Goal: Task Accomplishment & Management: Complete application form

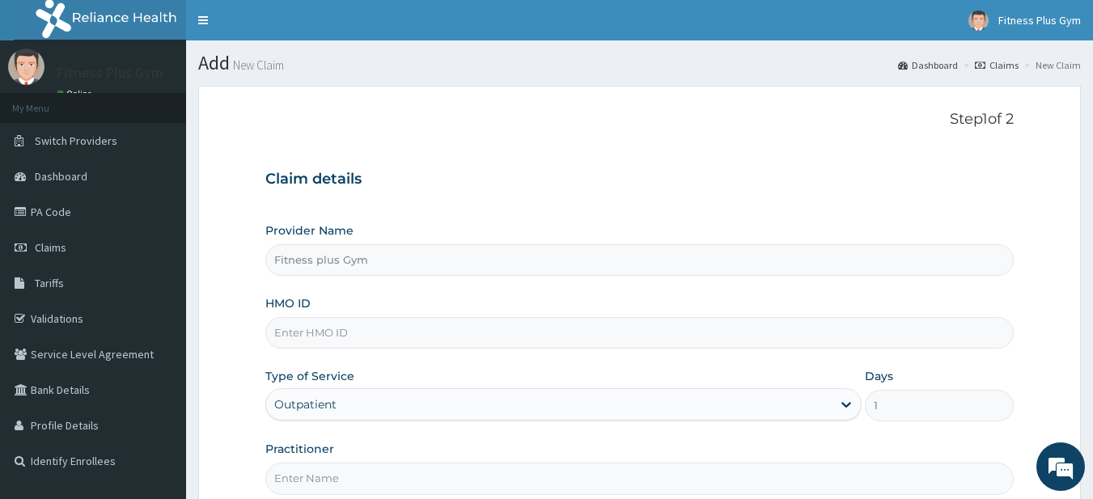
click at [320, 326] on input "HMO ID" at bounding box center [639, 333] width 749 height 32
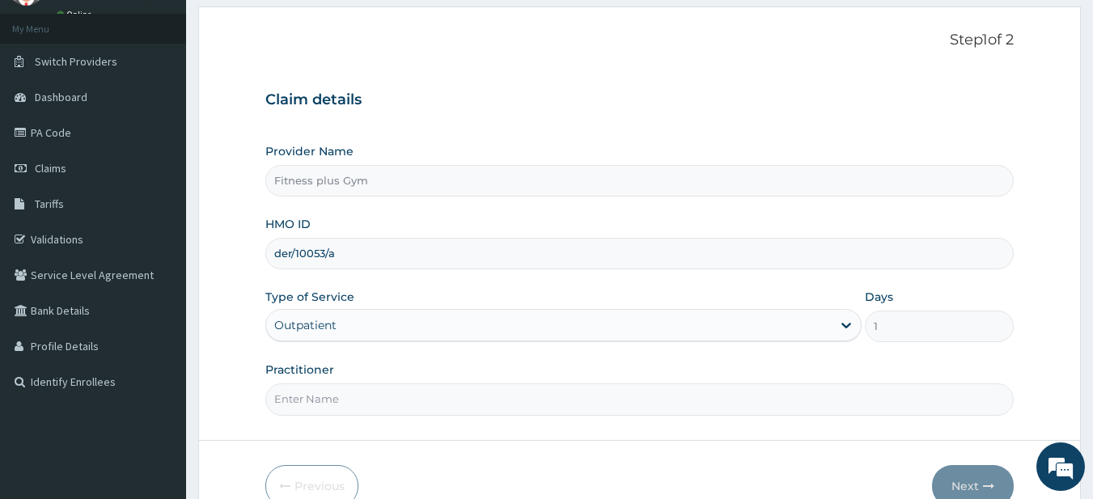
scroll to position [166, 0]
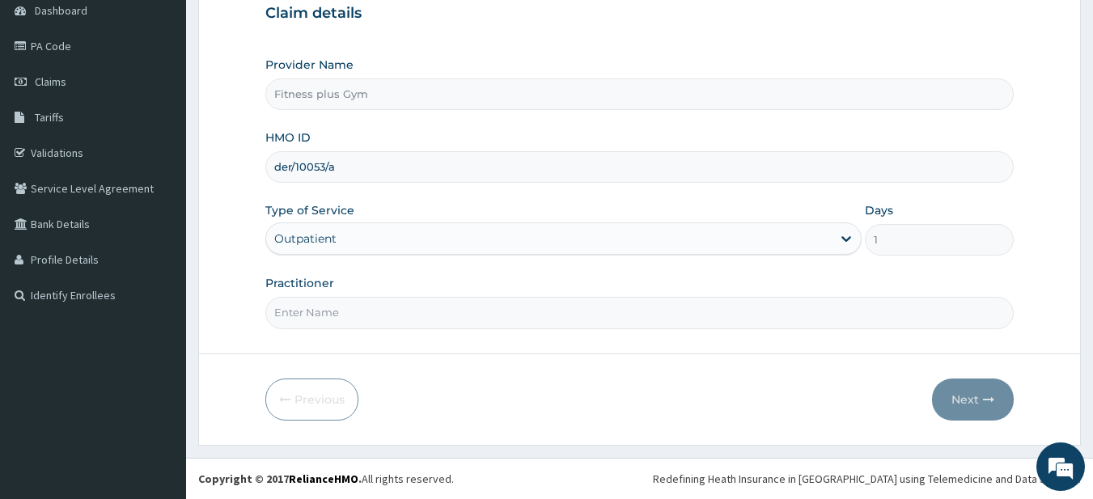
type input "der/10053/a"
click at [340, 306] on input "Practitioner" at bounding box center [639, 313] width 749 height 32
type input "fitness+"
click at [930, 387] on div "Previous Next" at bounding box center [639, 400] width 749 height 42
click at [956, 400] on button "Next" at bounding box center [973, 400] width 82 height 42
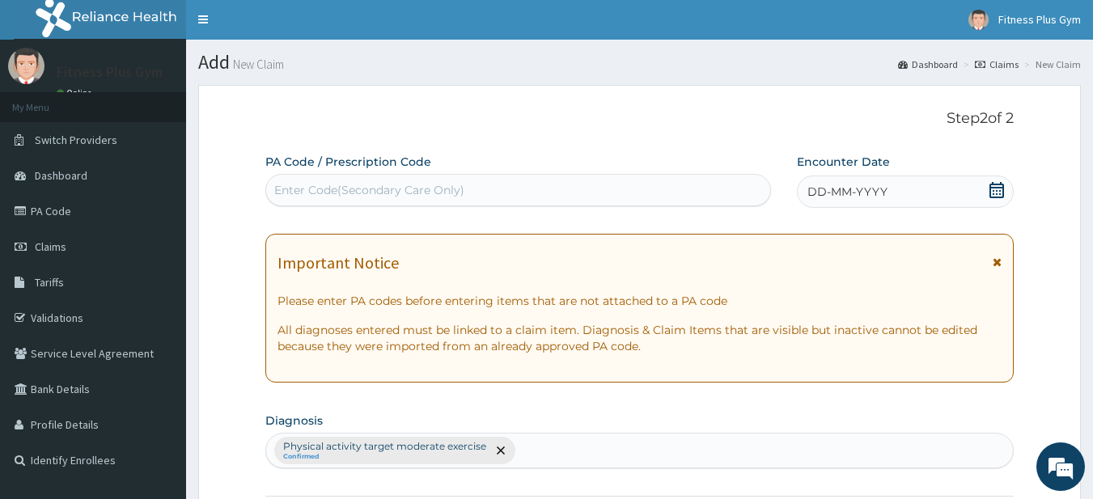
scroll to position [0, 0]
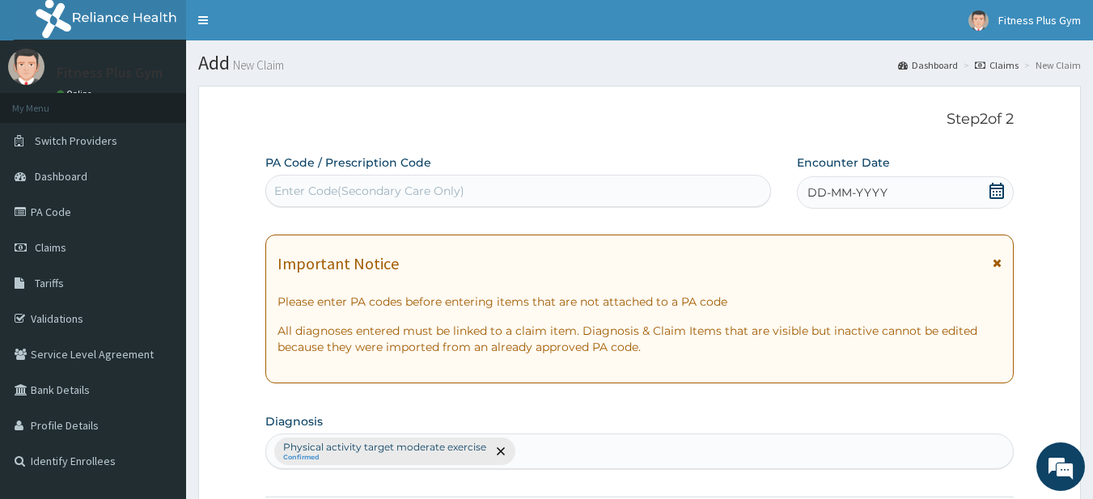
click at [613, 178] on div "Enter Code(Secondary Care Only)" at bounding box center [518, 191] width 505 height 26
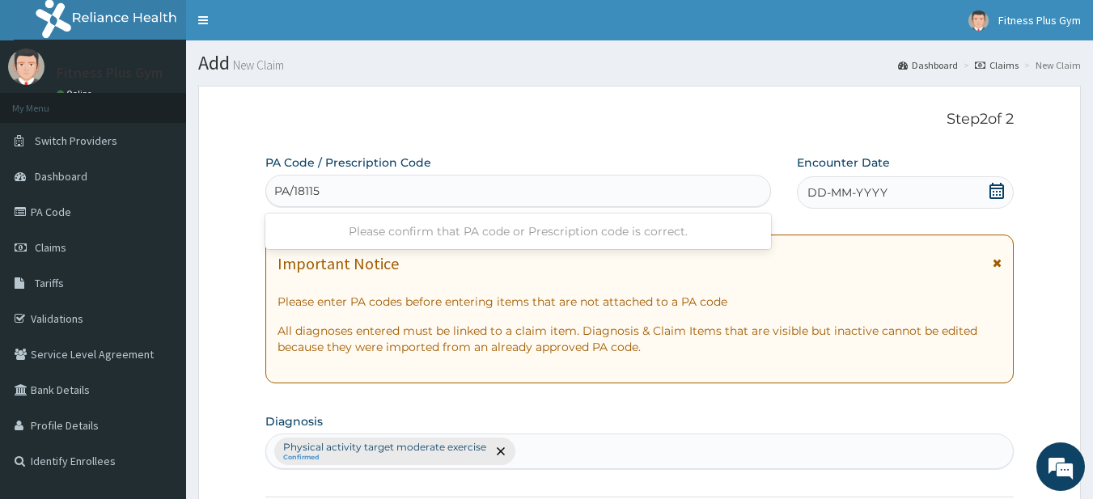
type input "PA/181154"
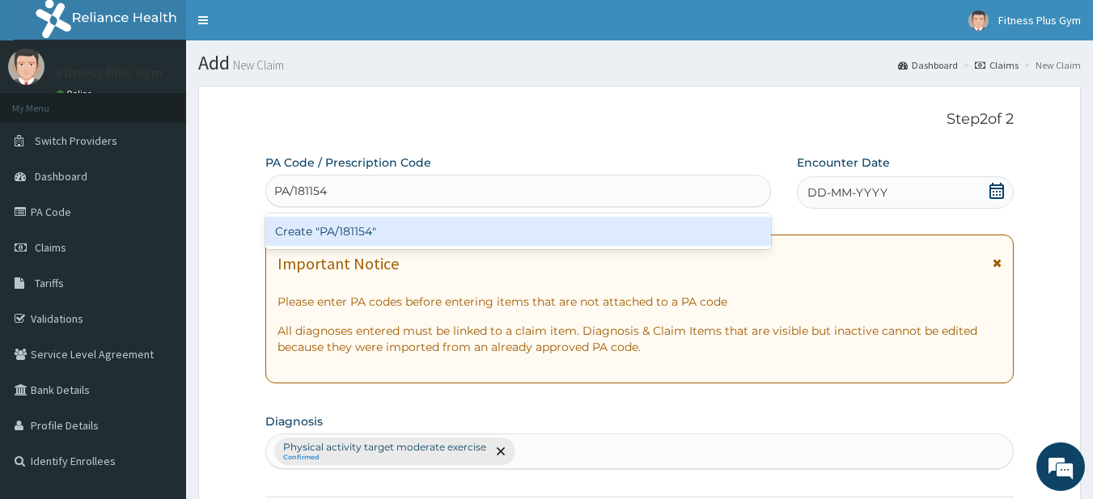
click at [350, 235] on div "Create "PA/181154"" at bounding box center [518, 231] width 506 height 29
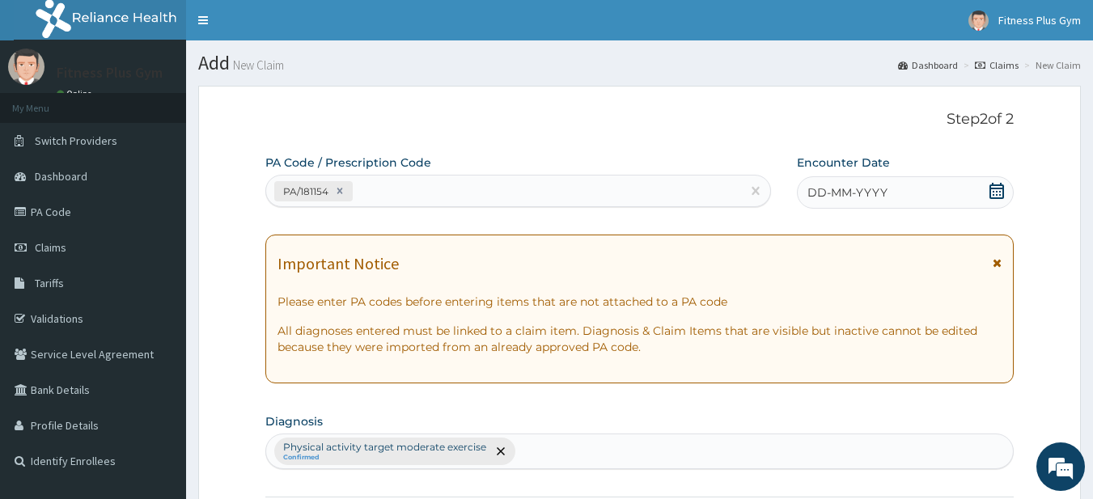
click at [998, 194] on icon at bounding box center [996, 191] width 16 height 16
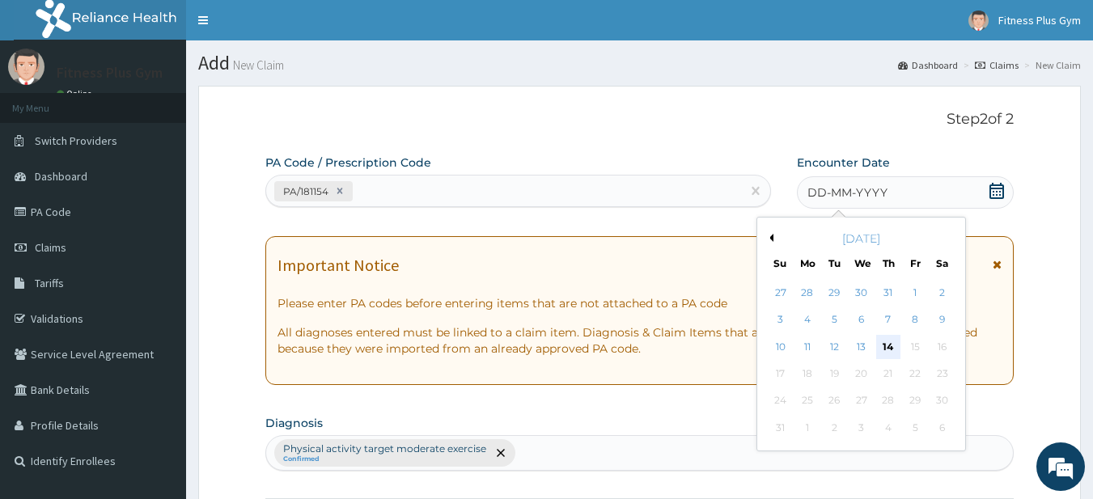
click at [894, 343] on div "14" at bounding box center [888, 347] width 24 height 24
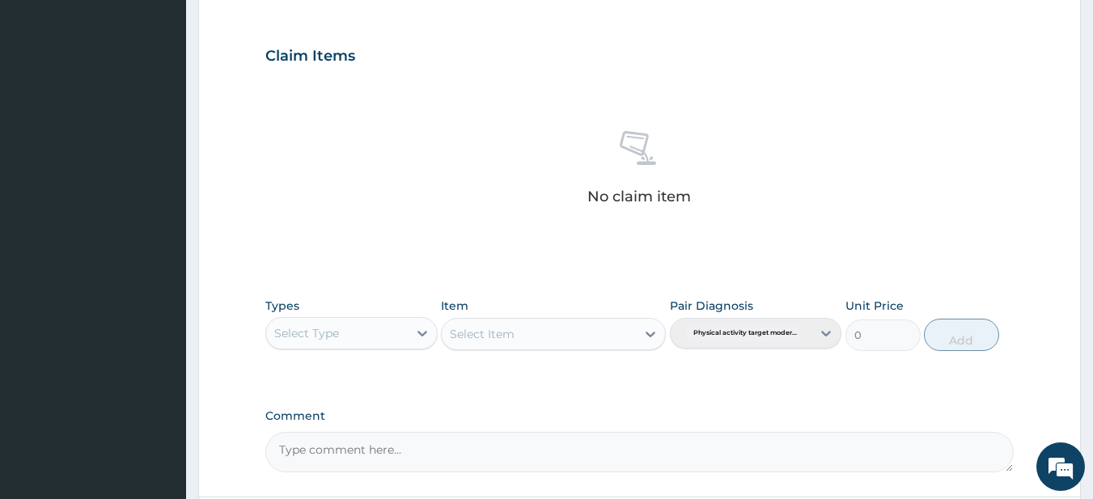
scroll to position [667, 0]
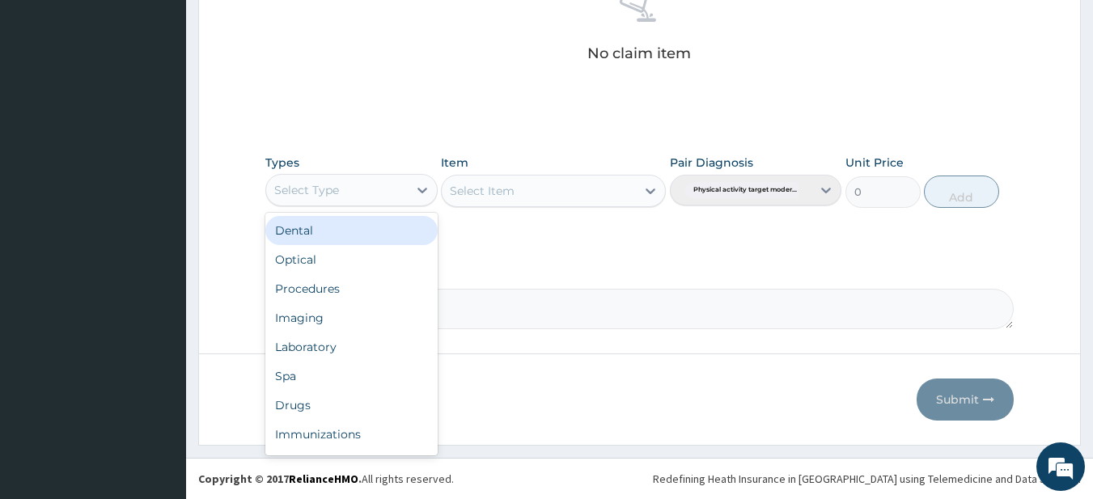
click at [323, 191] on div "Select Type" at bounding box center [306, 190] width 65 height 16
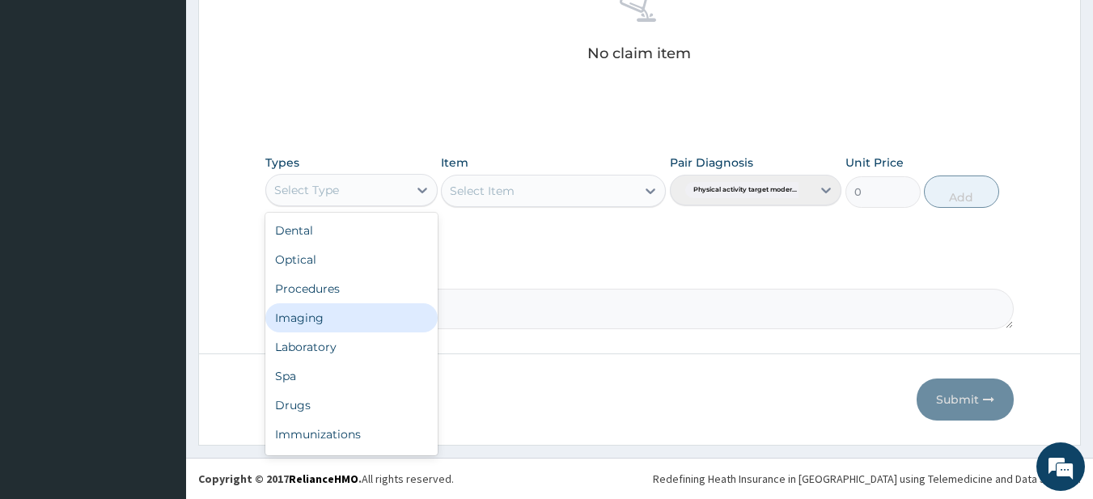
scroll to position [55, 0]
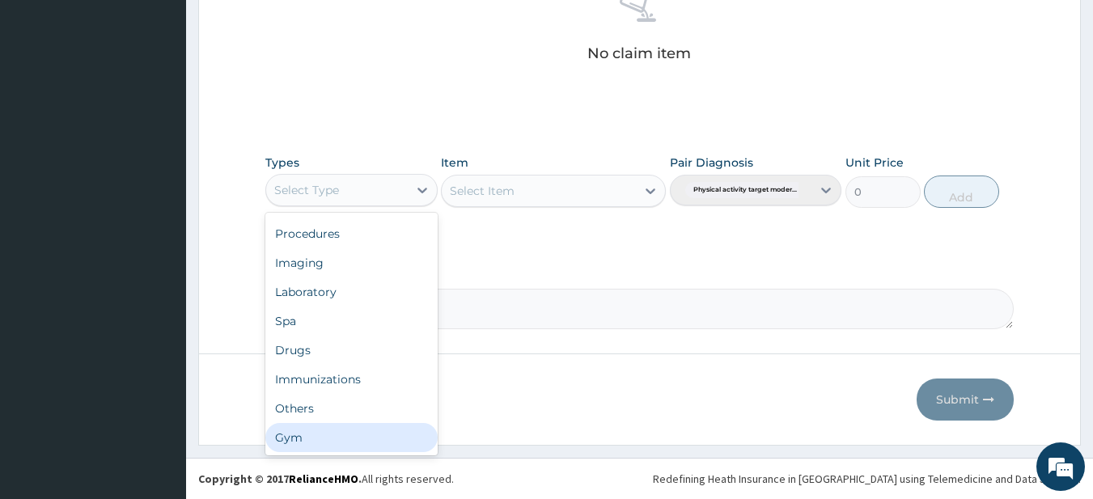
drag, startPoint x: 322, startPoint y: 442, endPoint x: 399, endPoint y: 365, distance: 108.7
click at [322, 437] on div "Gym" at bounding box center [351, 437] width 172 height 29
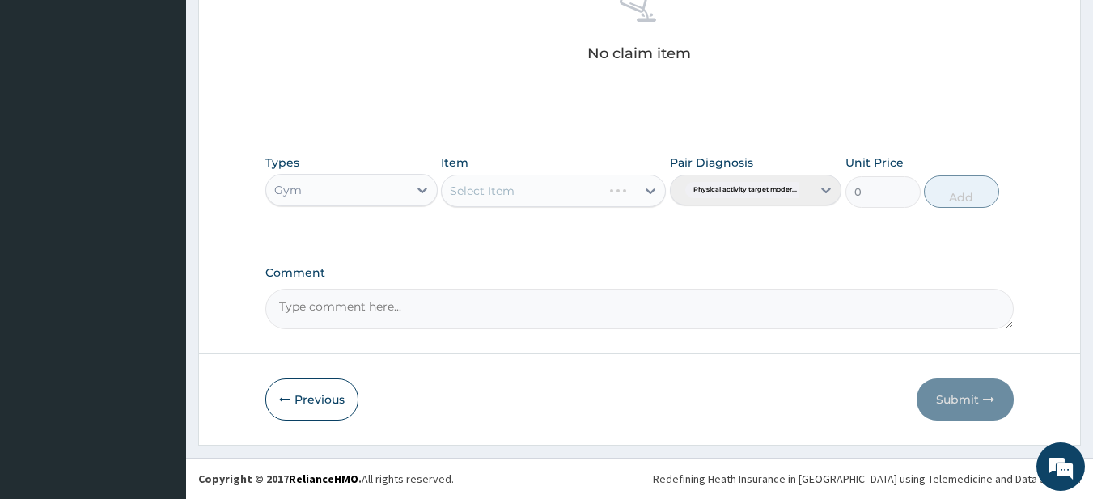
click at [526, 205] on div "Select Item" at bounding box center [553, 191] width 225 height 32
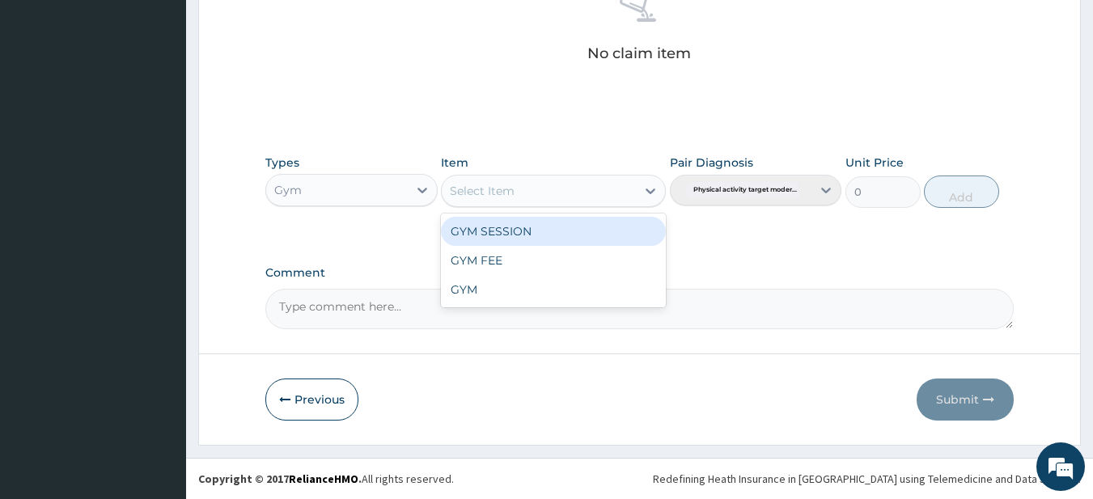
click at [533, 193] on div "Select Item" at bounding box center [539, 191] width 194 height 26
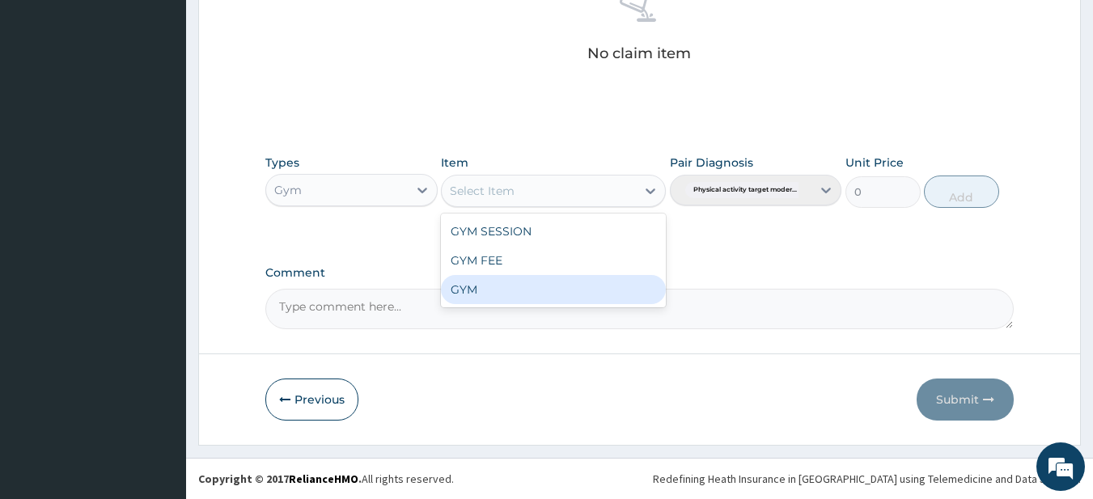
click at [478, 306] on div "GYM SESSION GYM FEE GYM" at bounding box center [553, 261] width 225 height 94
click at [476, 296] on div "GYM" at bounding box center [553, 289] width 225 height 29
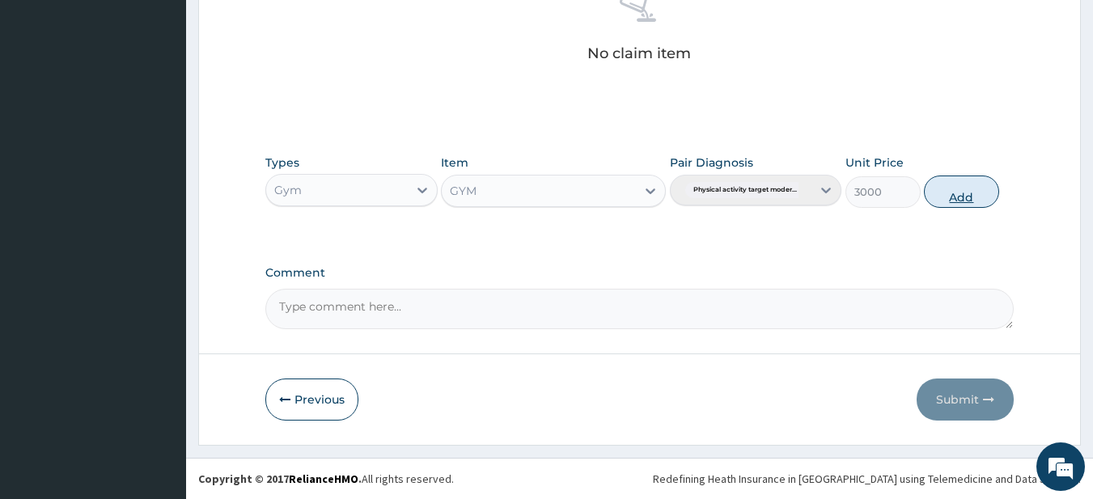
click at [963, 192] on button "Add" at bounding box center [961, 192] width 75 height 32
type input "0"
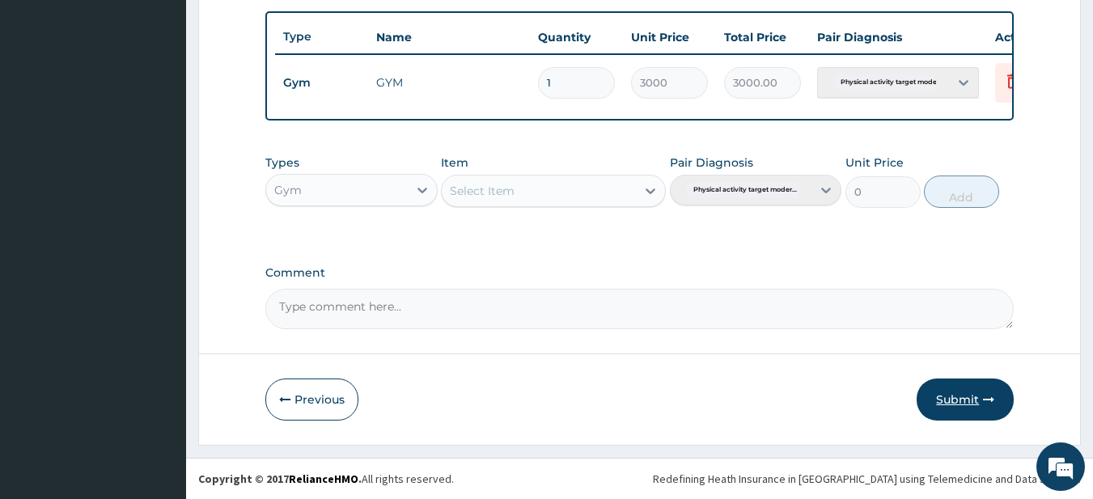
click at [952, 384] on button "Submit" at bounding box center [964, 400] width 97 height 42
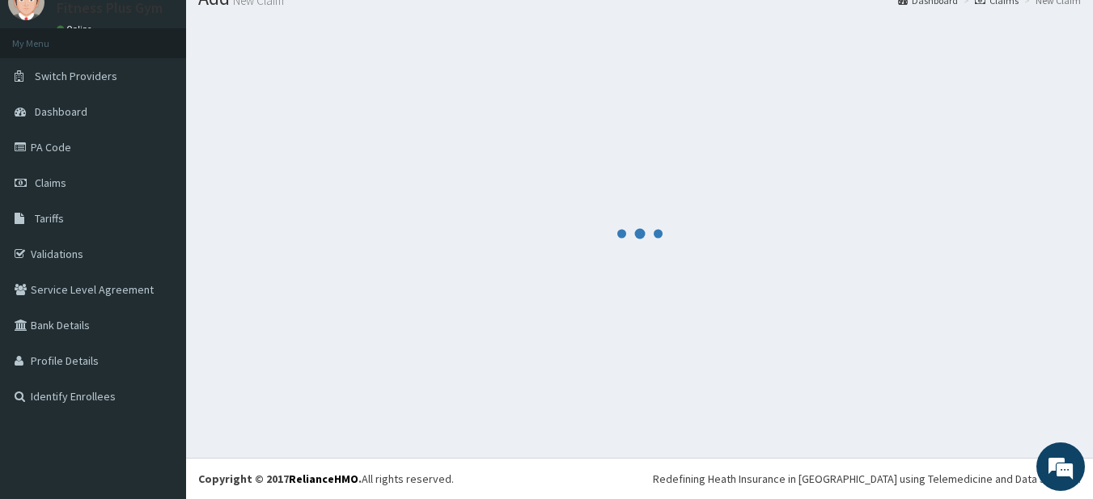
scroll to position [603, 0]
